Goal: Transaction & Acquisition: Subscribe to service/newsletter

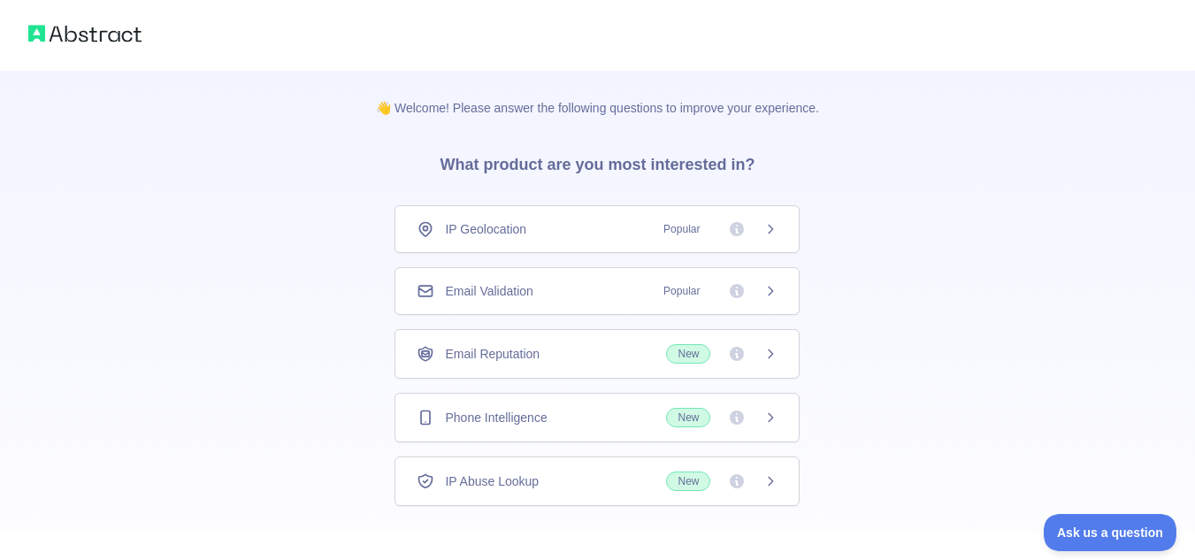
click at [507, 245] on div "IP Geolocation Popular" at bounding box center [596, 229] width 405 height 48
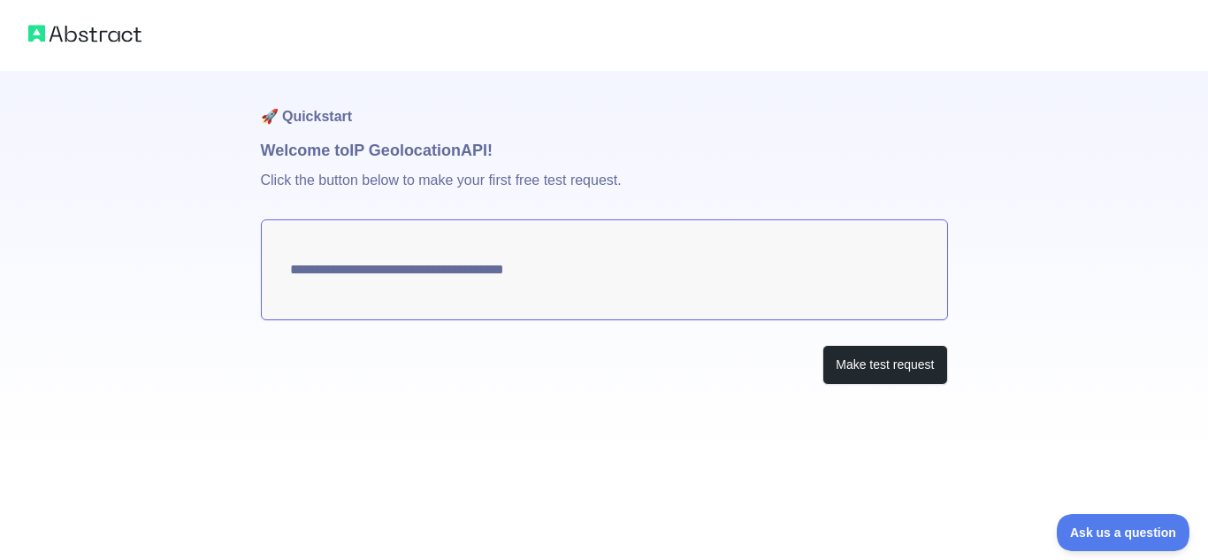
type textarea "**********"
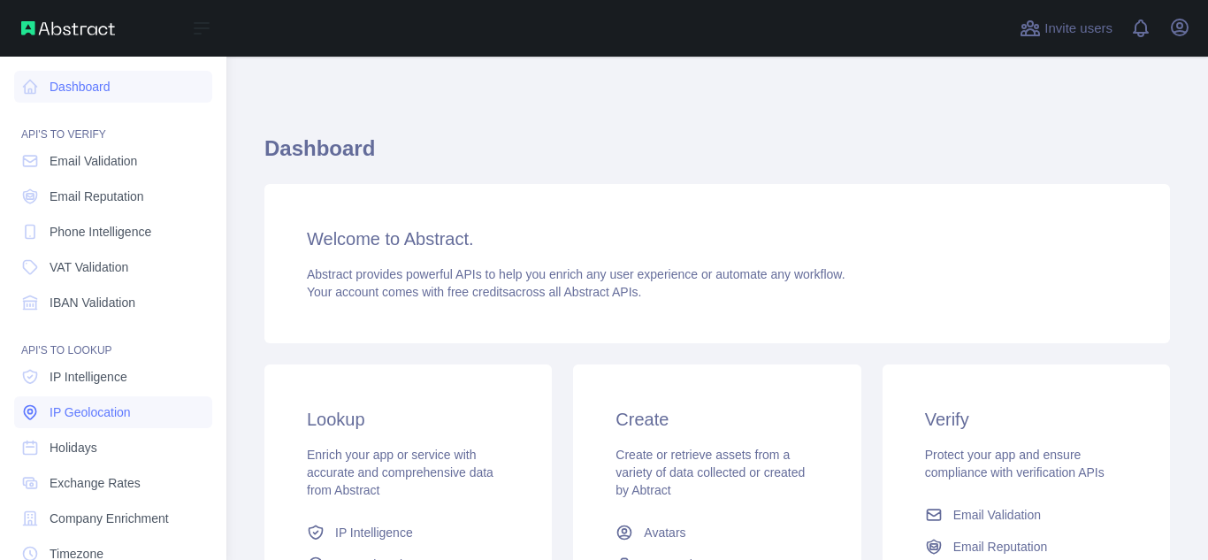
click at [73, 416] on span "IP Geolocation" at bounding box center [90, 412] width 81 height 18
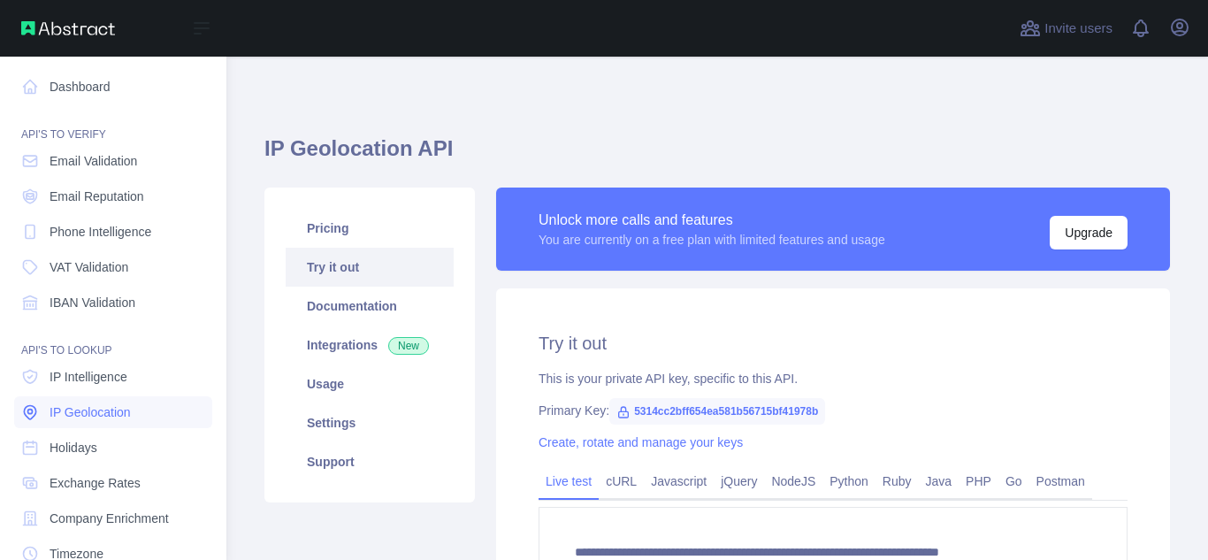
type textarea "**********"
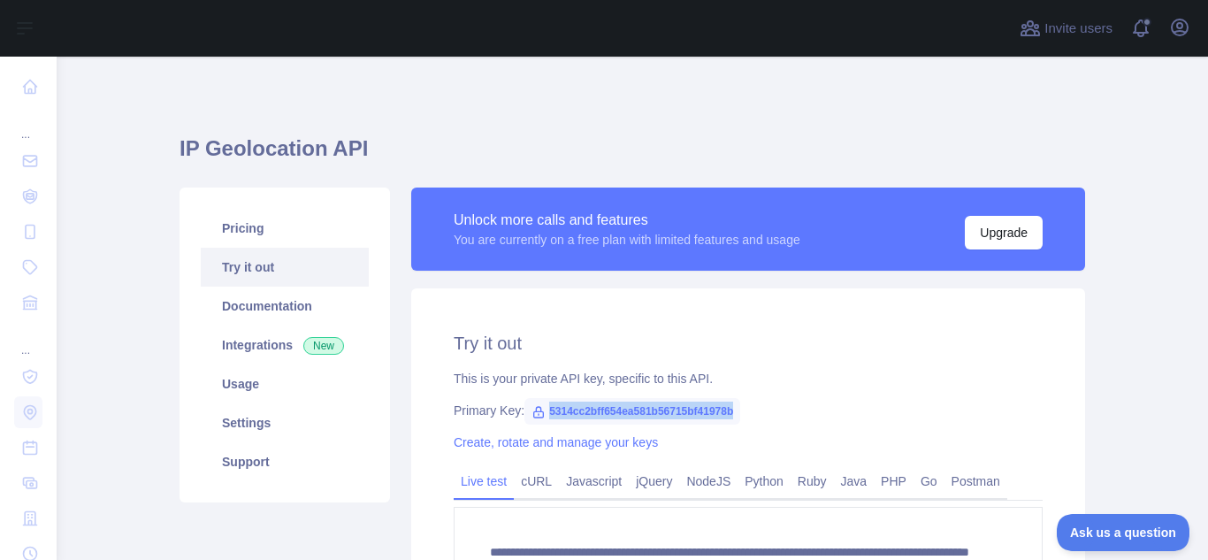
drag, startPoint x: 540, startPoint y: 412, endPoint x: 733, endPoint y: 417, distance: 193.7
click at [733, 417] on span "5314cc2bff654ea581b56715bf41978b" at bounding box center [632, 411] width 216 height 27
copy span "5314cc2bff654ea581b56715bf41978b"
click at [240, 428] on link "Settings" at bounding box center [285, 422] width 168 height 39
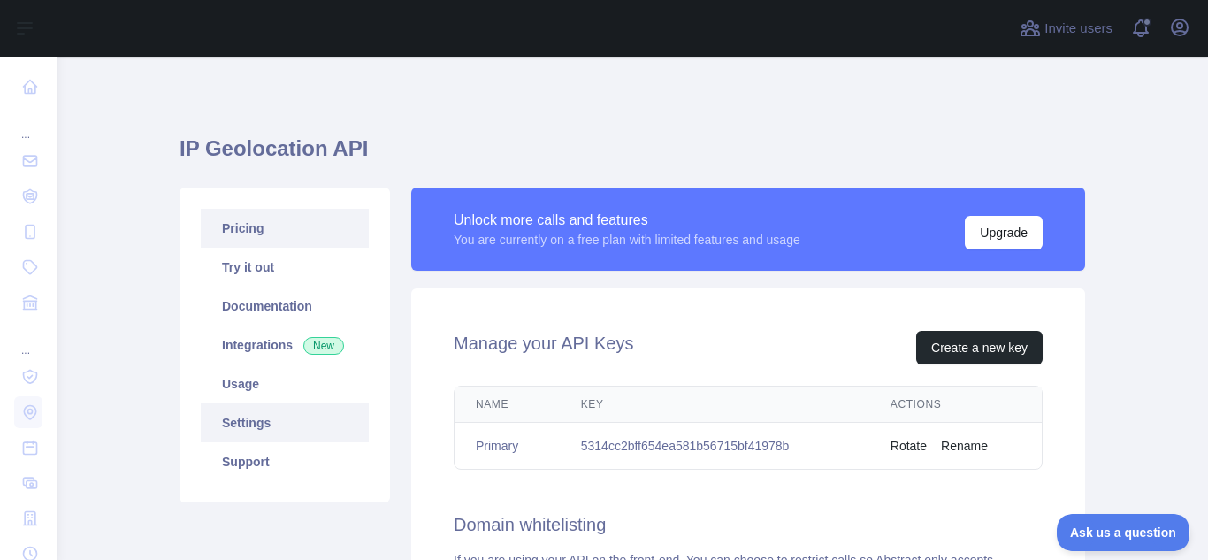
click at [267, 229] on link "Pricing" at bounding box center [285, 228] width 168 height 39
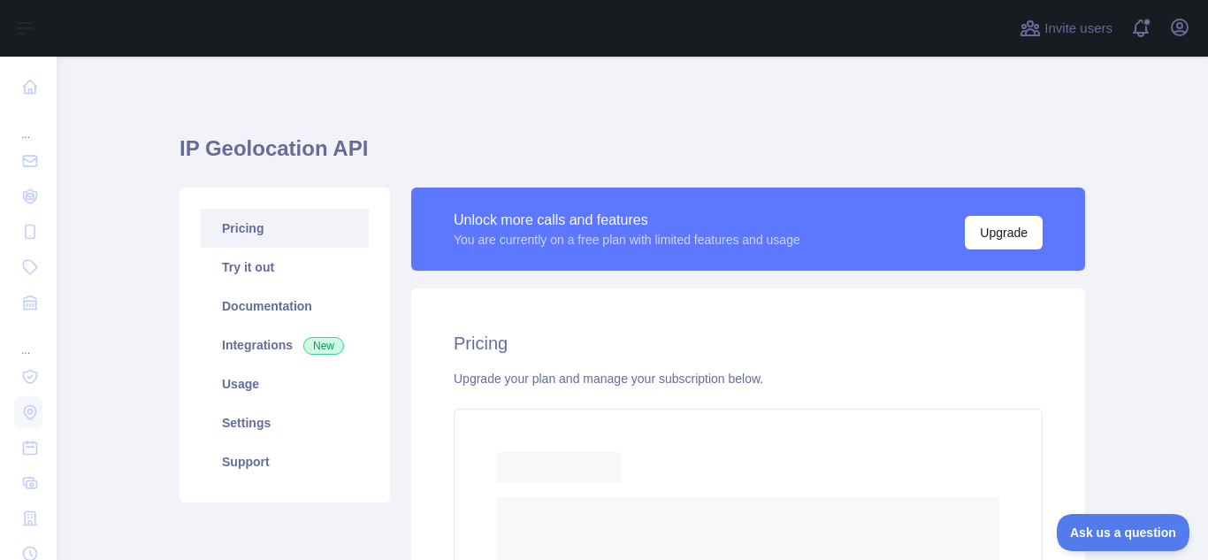
scroll to position [177, 0]
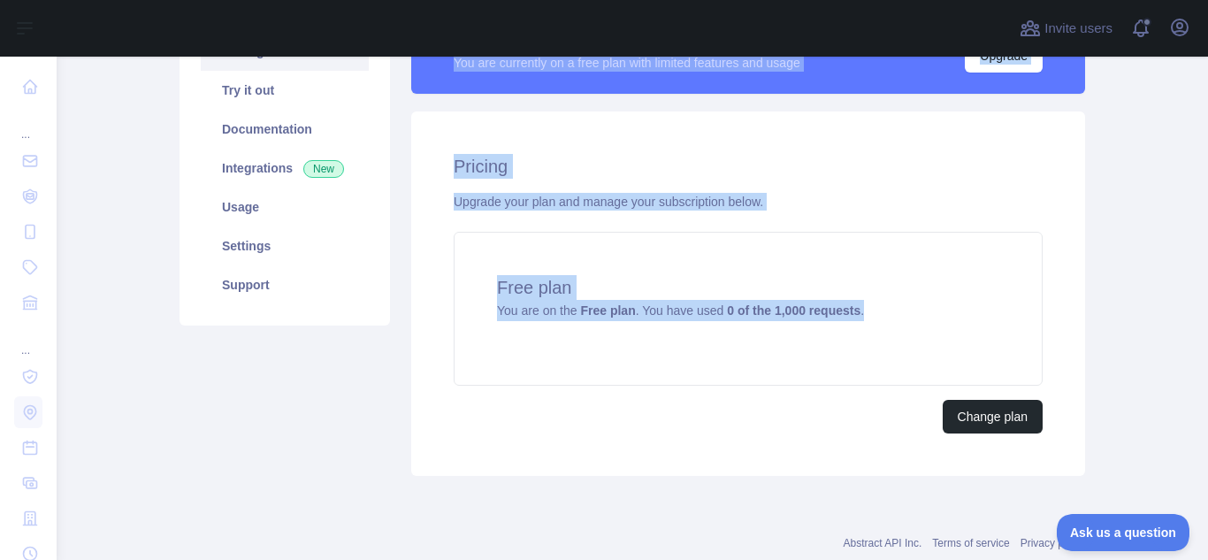
drag, startPoint x: 855, startPoint y: 313, endPoint x: 382, endPoint y: 304, distance: 473.3
click at [382, 304] on div "Pricing Try it out Documentation Integrations New Usage Settings Support Unlock…" at bounding box center [632, 243] width 927 height 486
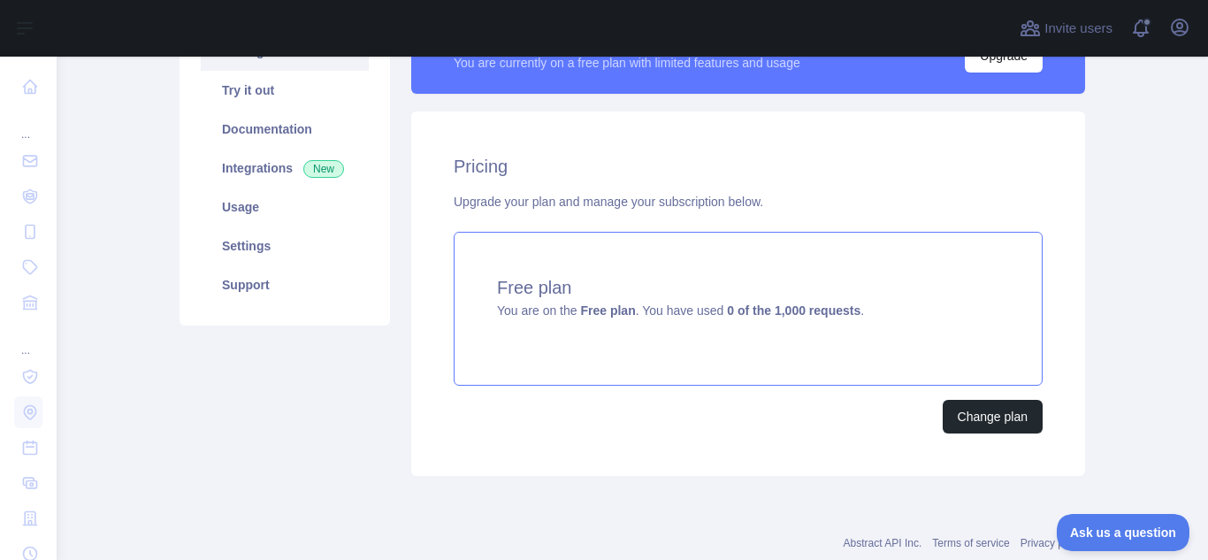
click at [639, 364] on div "Free plan You are on the Free plan . You have used 0 of the 1,000 requests ." at bounding box center [748, 309] width 589 height 154
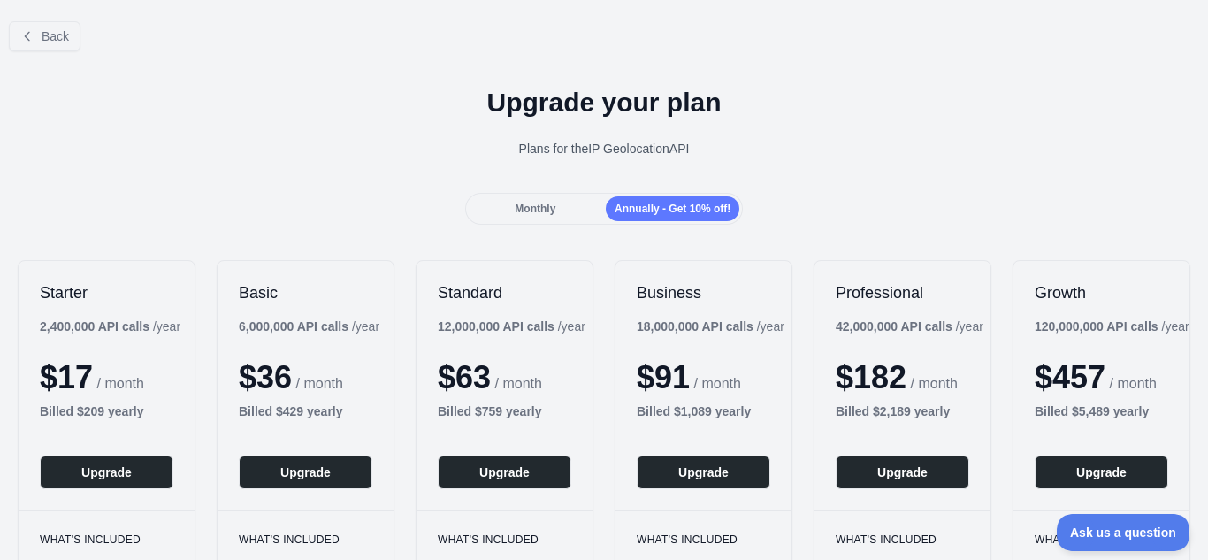
scroll to position [177, 0]
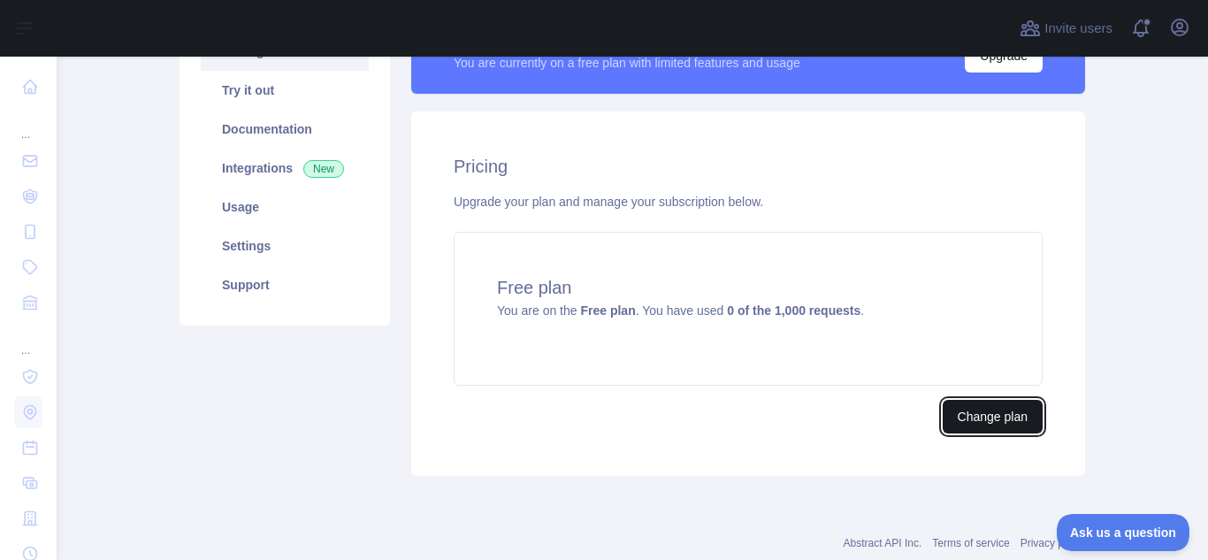
click at [993, 423] on button "Change plan" at bounding box center [993, 417] width 100 height 34
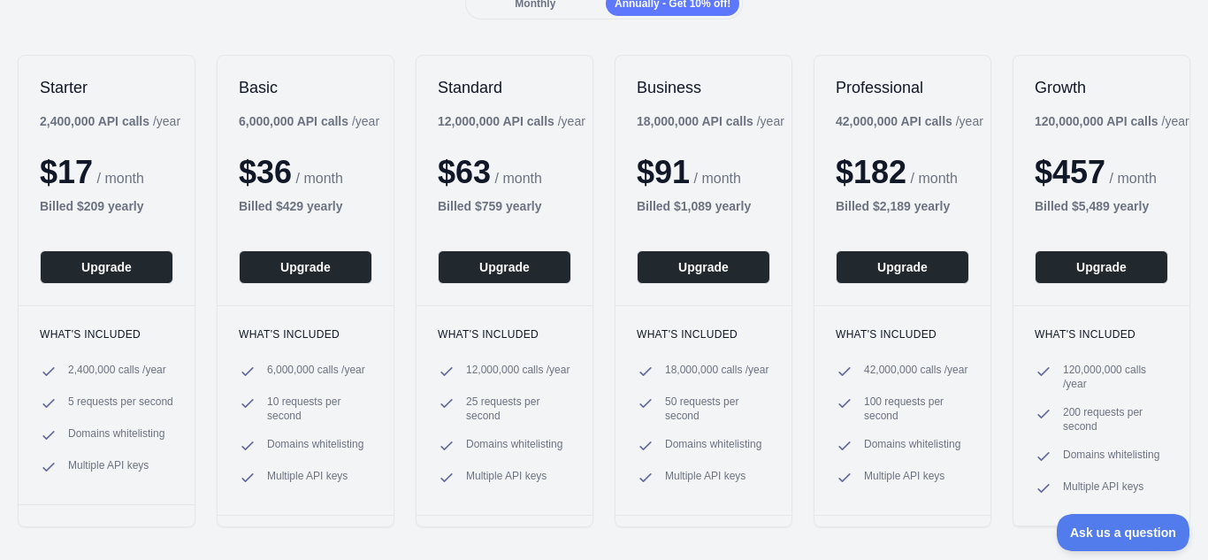
scroll to position [177, 0]
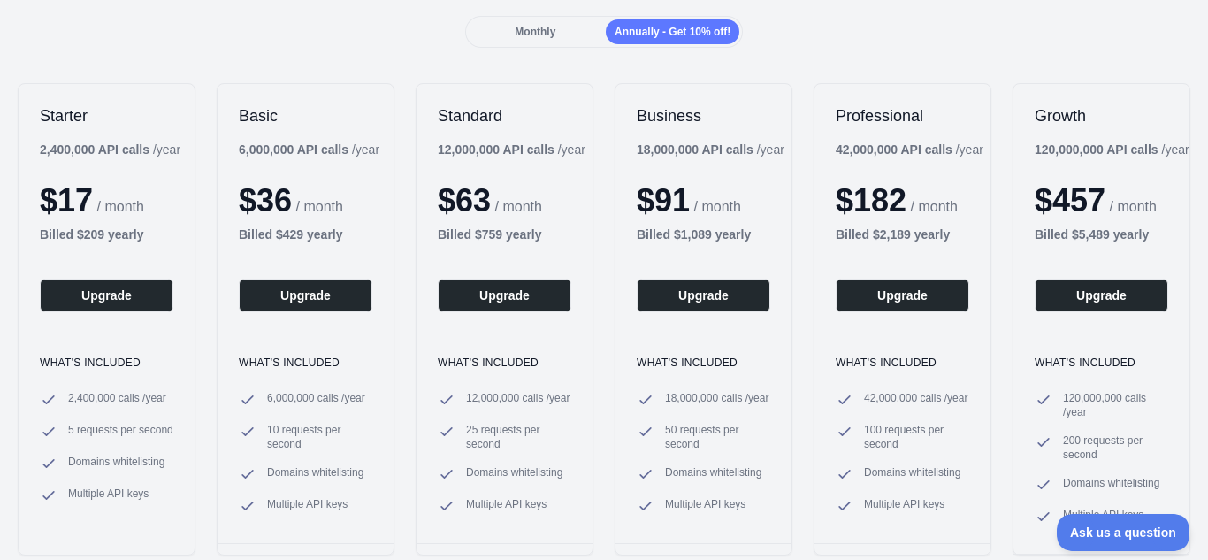
click at [547, 29] on span "Monthly" at bounding box center [535, 32] width 41 height 12
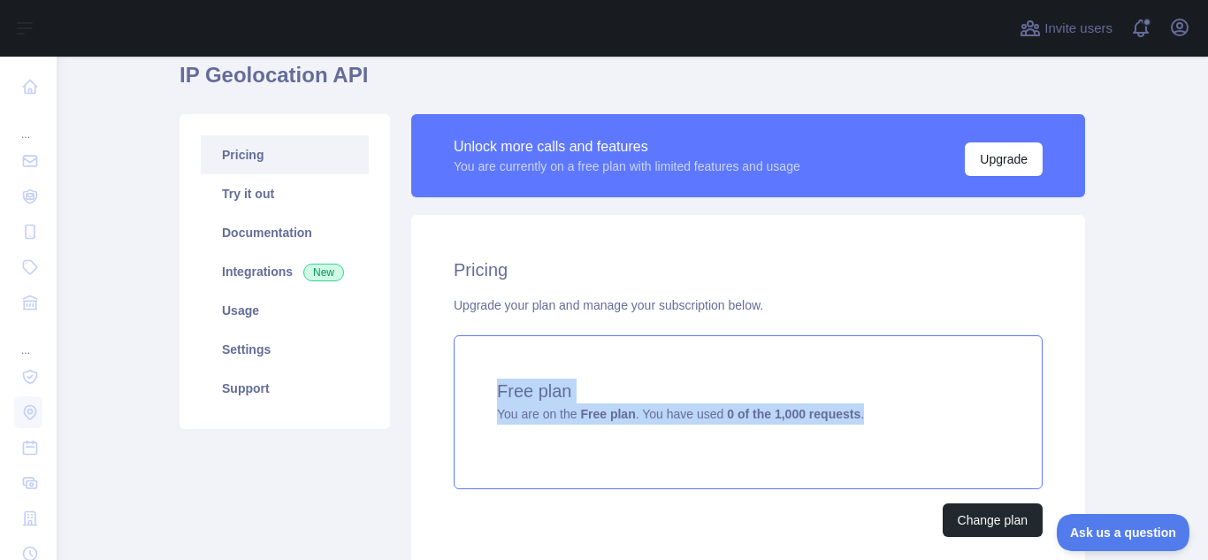
drag, startPoint x: 866, startPoint y: 418, endPoint x: 456, endPoint y: 398, distance: 410.9
click at [456, 398] on div "Free plan You are on the Free plan . You have used 0 of the 1,000 requests ." at bounding box center [748, 412] width 589 height 154
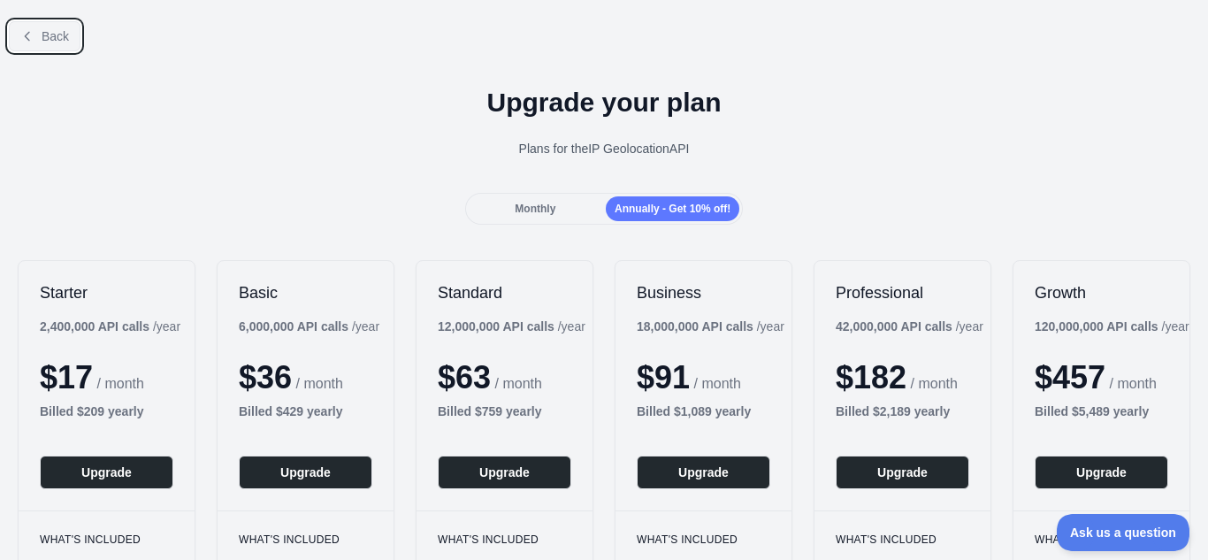
drag, startPoint x: 456, startPoint y: 398, endPoint x: 17, endPoint y: 40, distance: 566.4
click at [17, 40] on button "Back" at bounding box center [45, 36] width 72 height 30
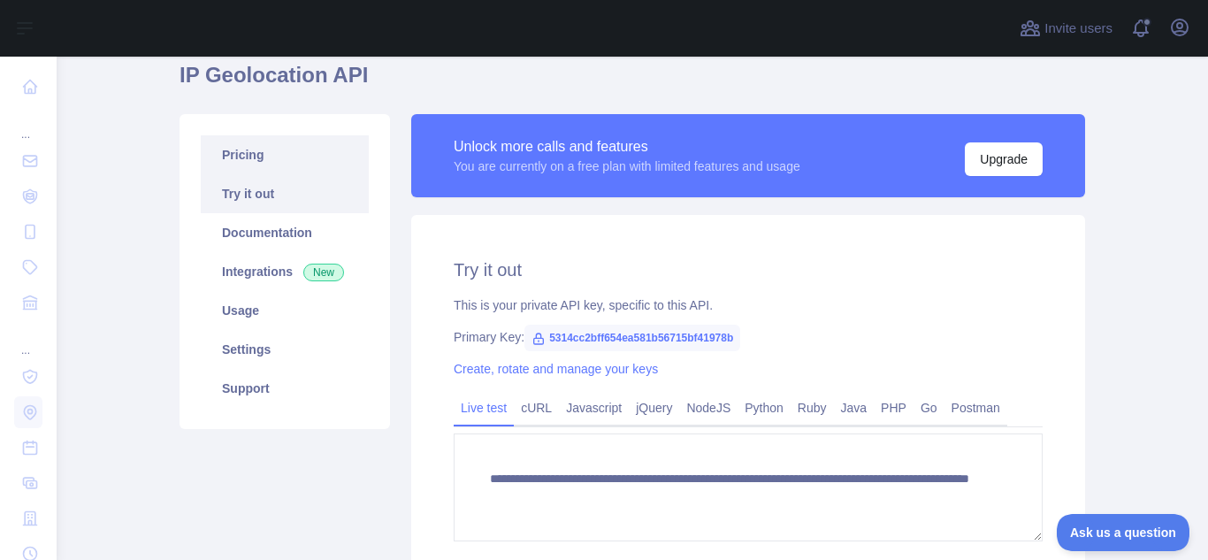
click at [232, 163] on link "Pricing" at bounding box center [285, 154] width 168 height 39
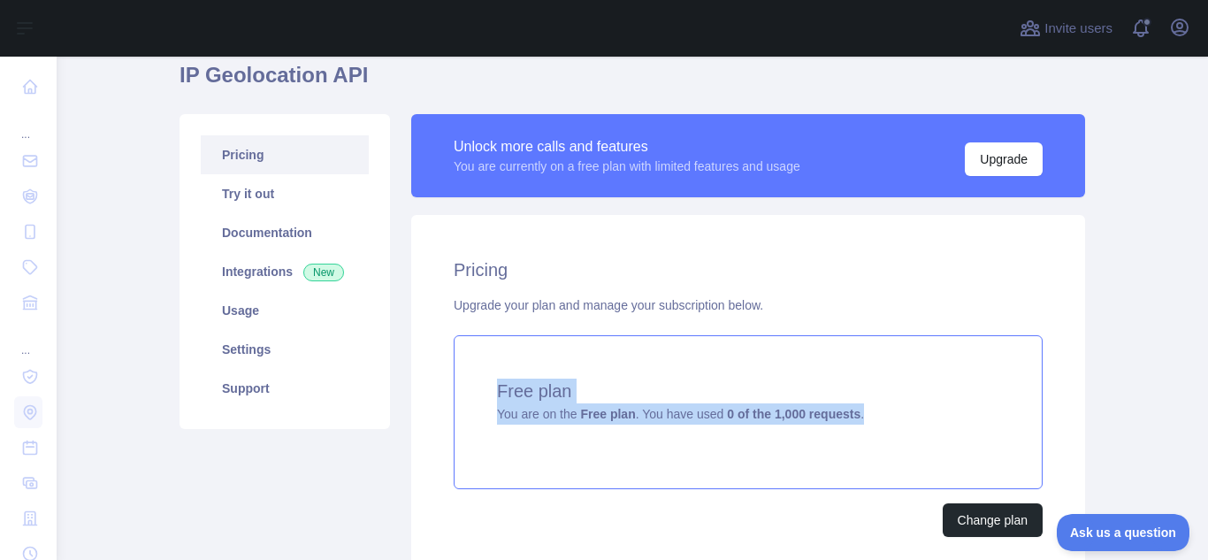
drag, startPoint x: 829, startPoint y: 417, endPoint x: 490, endPoint y: 382, distance: 340.5
click at [490, 382] on div "Free plan You are on the Free plan . You have used 0 of the 1,000 requests ." at bounding box center [748, 412] width 589 height 154
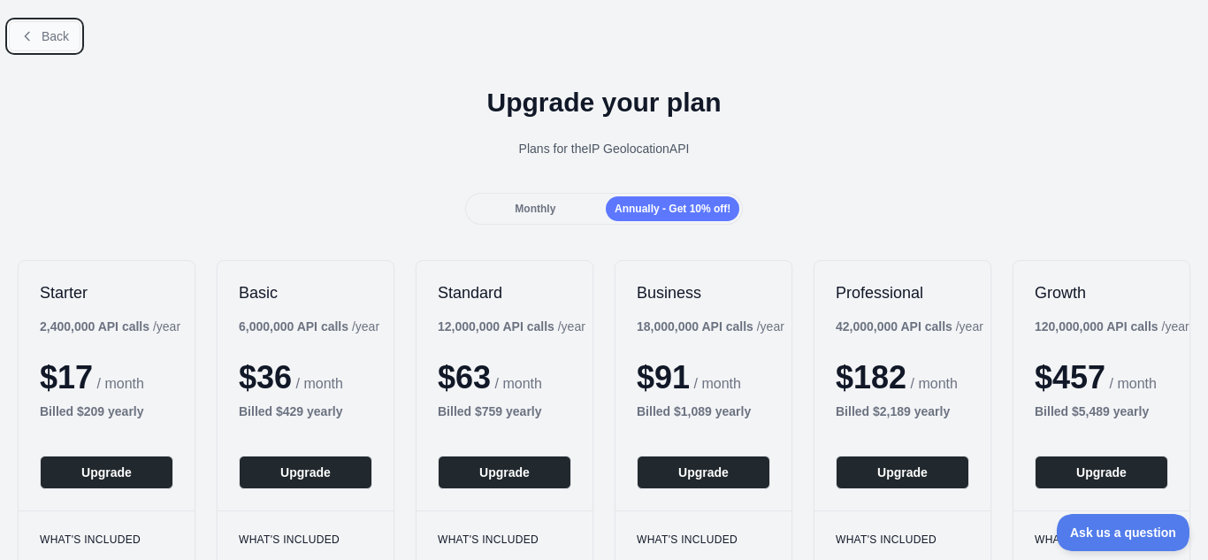
click at [38, 27] on button "Back" at bounding box center [45, 36] width 72 height 30
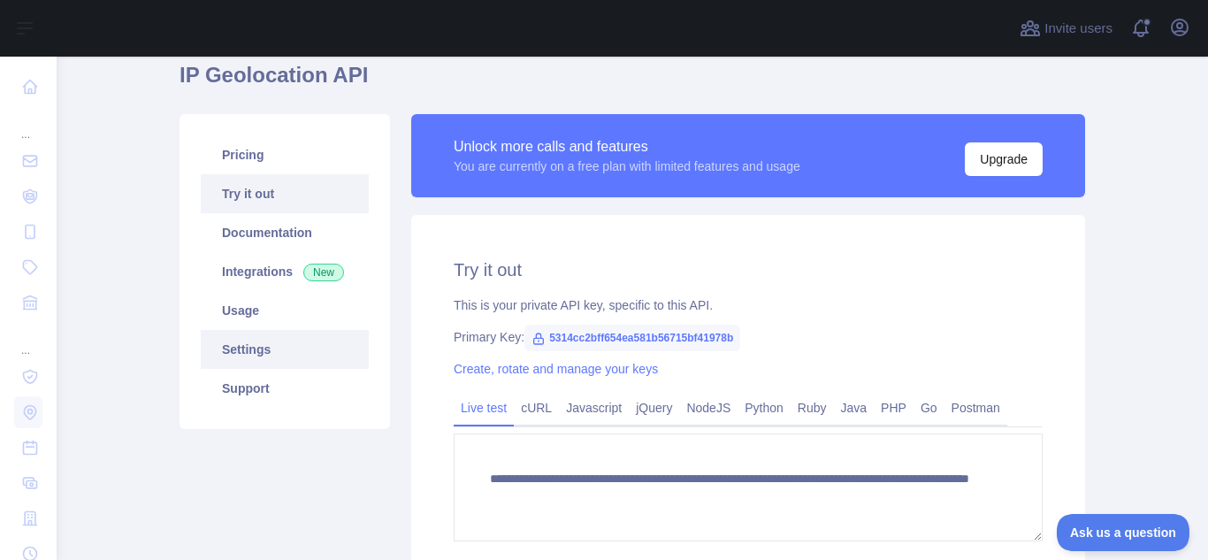
click at [281, 351] on link "Settings" at bounding box center [285, 349] width 168 height 39
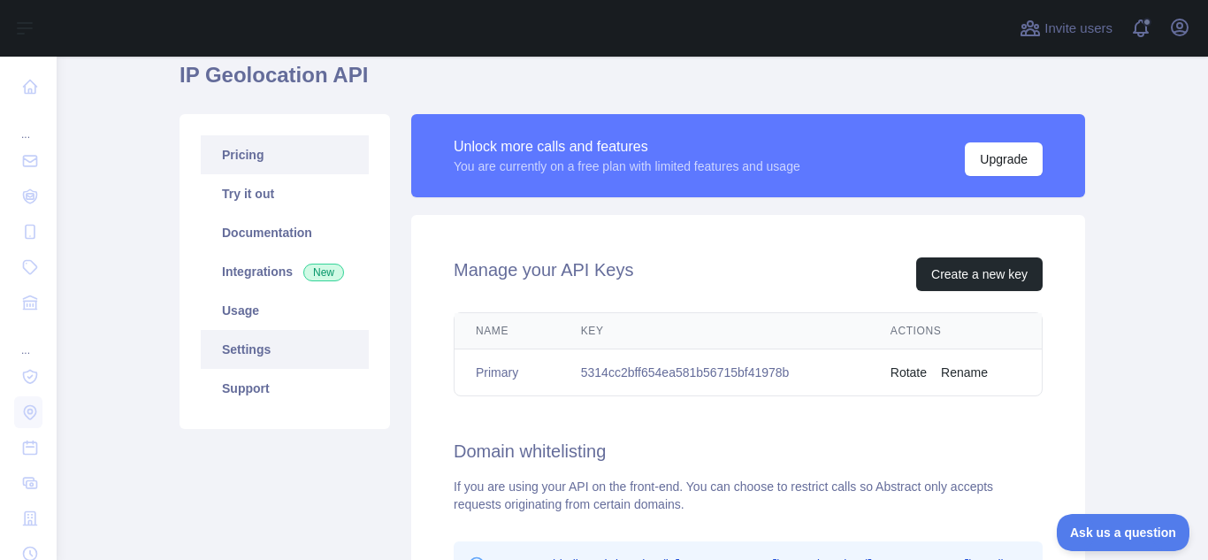
click at [269, 158] on link "Pricing" at bounding box center [285, 154] width 168 height 39
